Goal: Check status: Check status

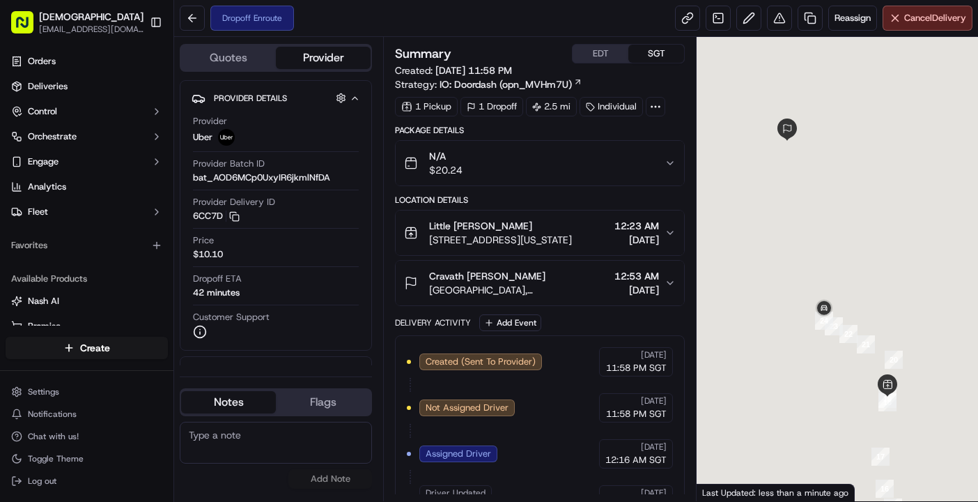
drag, startPoint x: 238, startPoint y: 486, endPoint x: 240, endPoint y: 469, distance: 17.6
click at [238, 486] on div "No results found Add Note" at bounding box center [276, 454] width 192 height 67
